Goal: Task Accomplishment & Management: Use online tool/utility

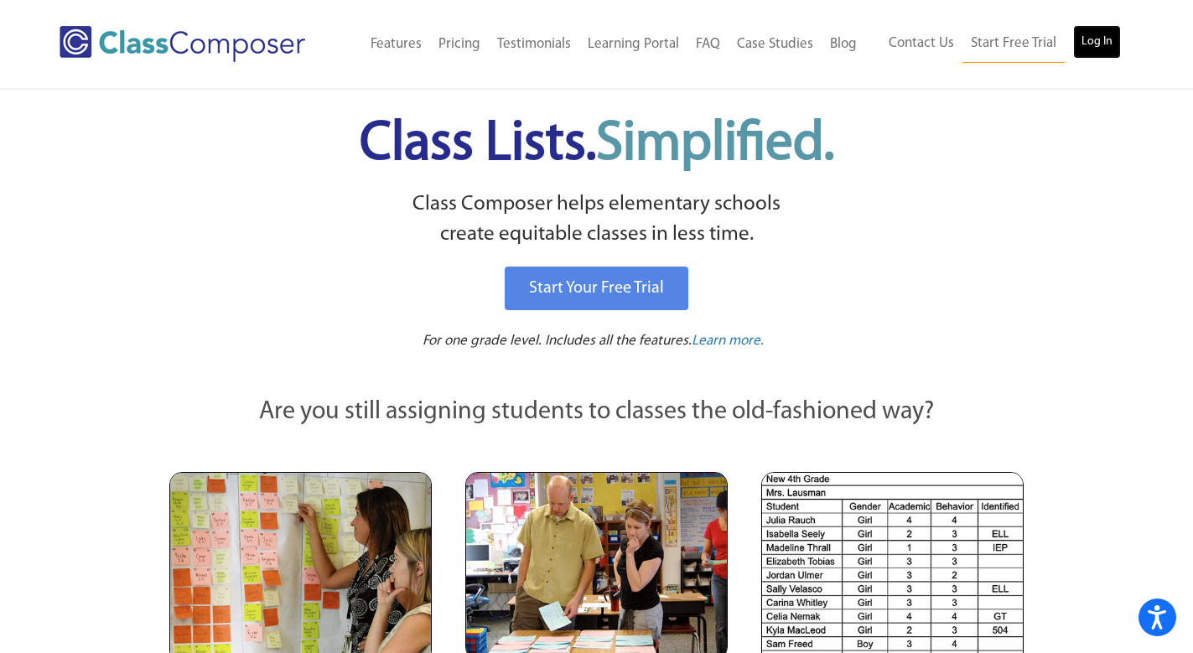
click at [1100, 44] on link "Log In" at bounding box center [1097, 42] width 48 height 34
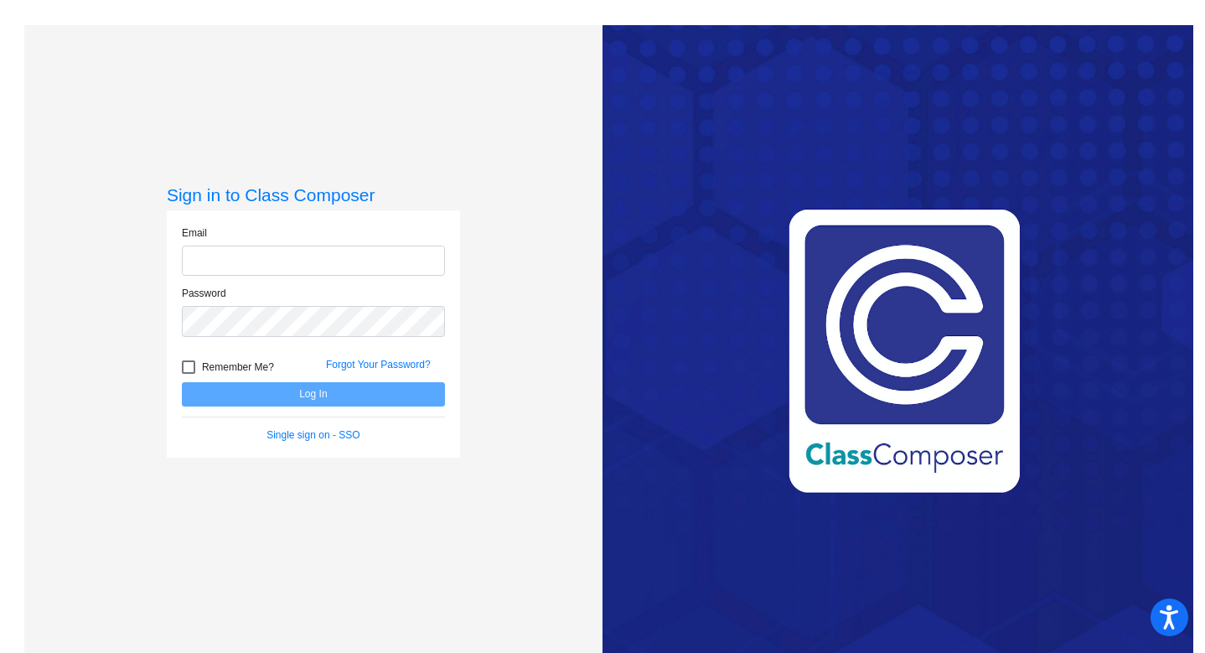
type input "[EMAIL_ADDRESS][DOMAIN_NAME]"
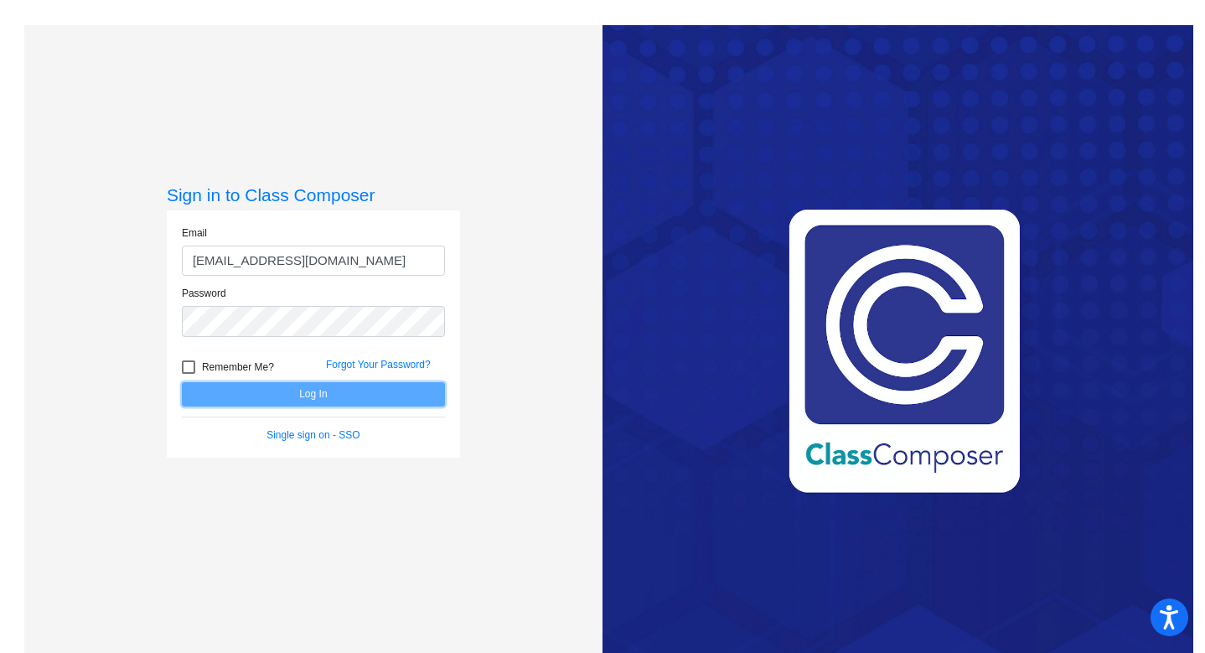
click at [323, 392] on button "Log In" at bounding box center [313, 394] width 263 height 24
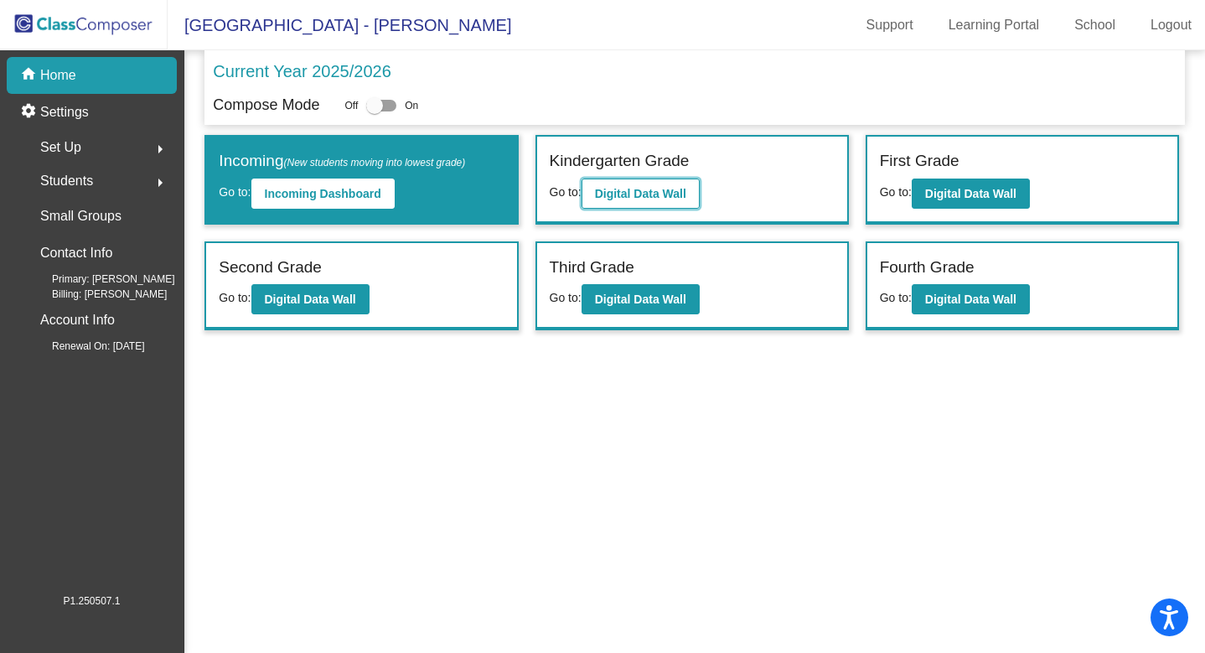
click at [629, 191] on b "Digital Data Wall" at bounding box center [640, 193] width 91 height 13
